Goal: Find contact information: Find contact information

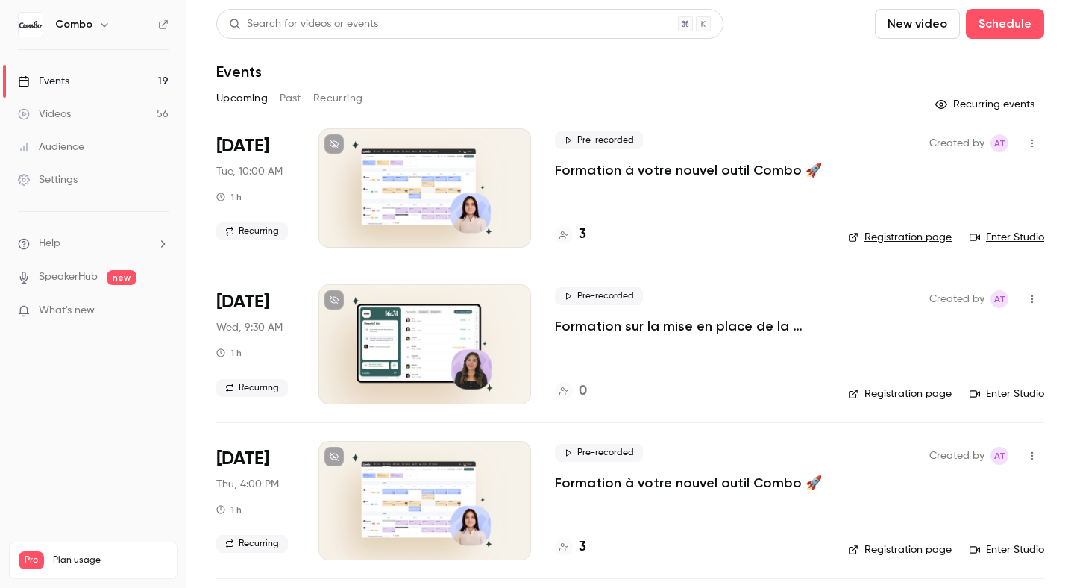
click at [984, 232] on link "Enter Studio" at bounding box center [1006, 237] width 75 height 15
click at [588, 234] on div "3" at bounding box center [689, 234] width 269 height 20
click at [585, 234] on h4 "3" at bounding box center [582, 234] width 7 height 20
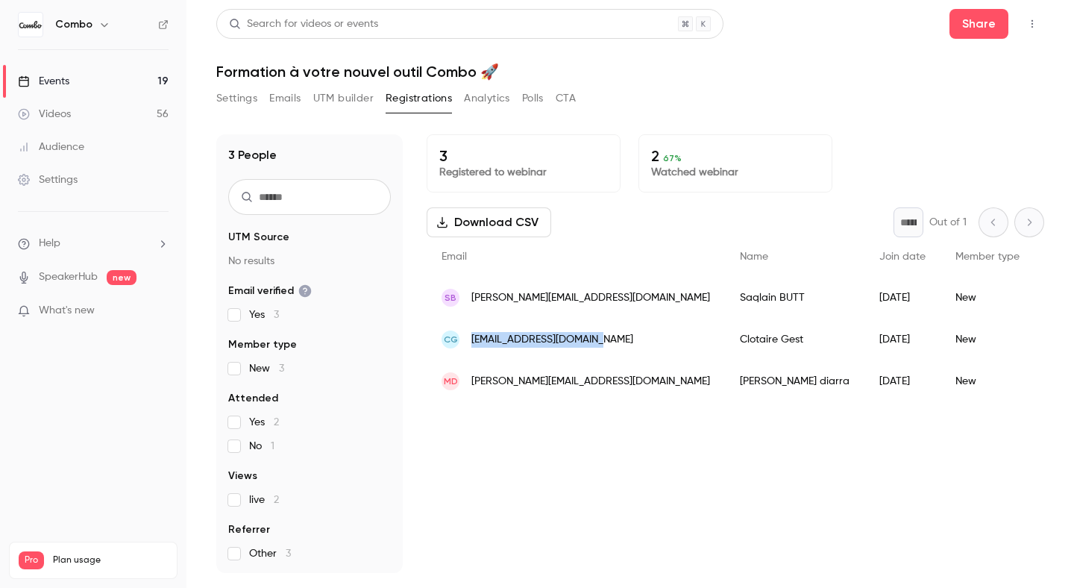
drag, startPoint x: 605, startPoint y: 340, endPoint x: 469, endPoint y: 342, distance: 136.5
click at [469, 342] on div "CG [EMAIL_ADDRESS][DOMAIN_NAME]" at bounding box center [576, 339] width 298 height 42
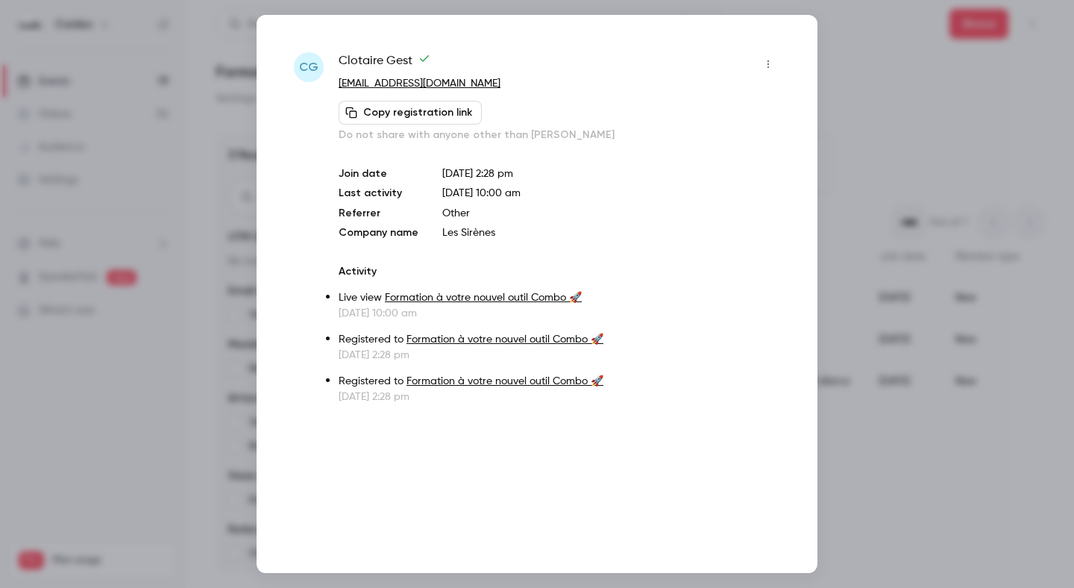
click at [937, 118] on div at bounding box center [537, 294] width 1074 height 588
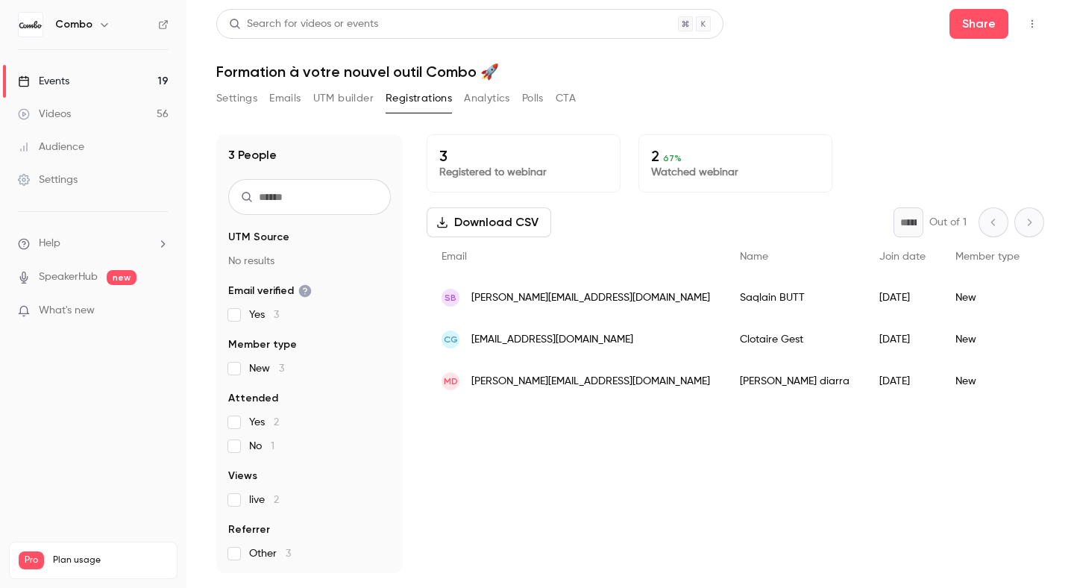
copy div "Saqlain BUTT"
drag, startPoint x: 742, startPoint y: 298, endPoint x: 676, endPoint y: 298, distance: 66.4
click at [725, 298] on div "Saqlain BUTT" at bounding box center [794, 298] width 139 height 42
